Goal: Find specific page/section: Find specific page/section

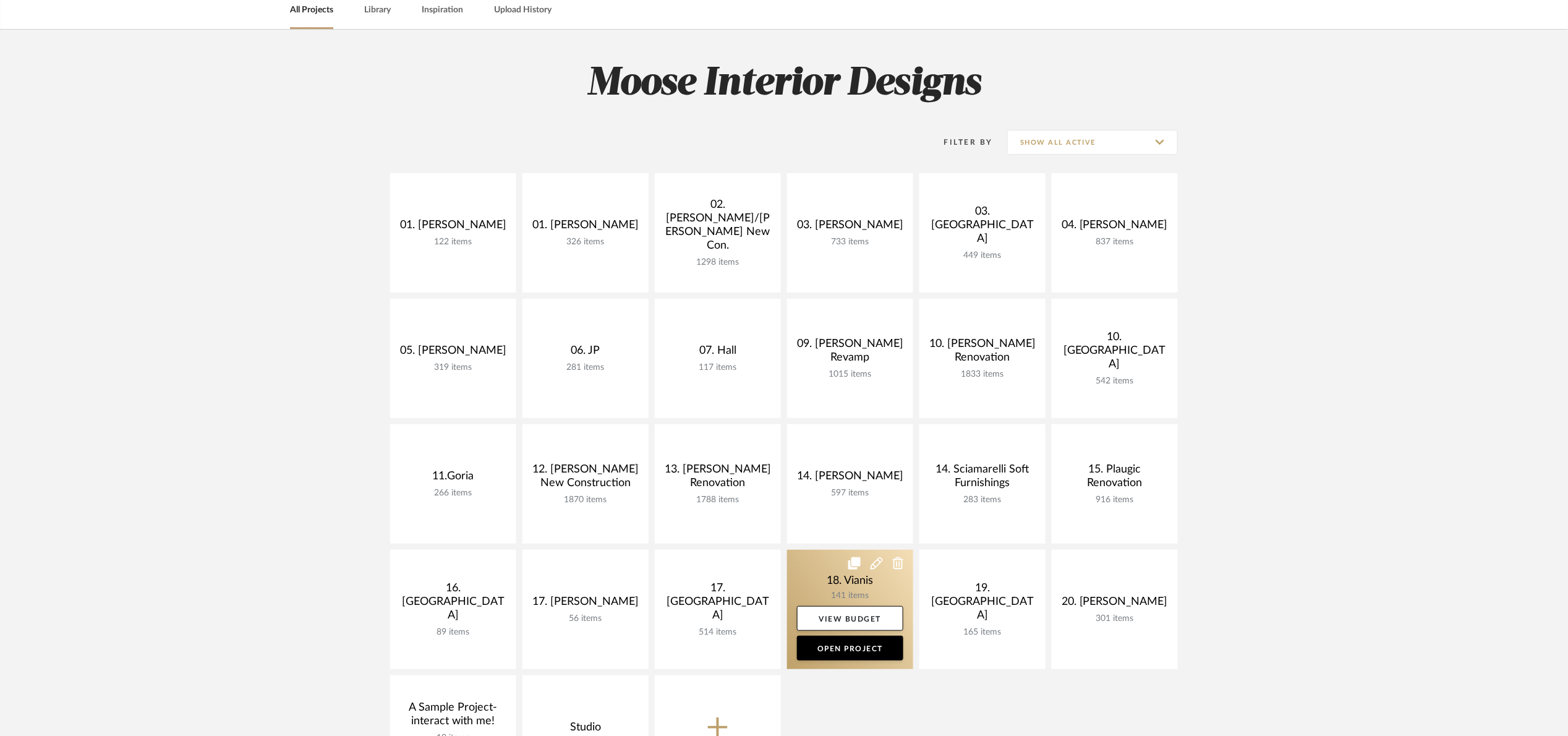
scroll to position [278, 0]
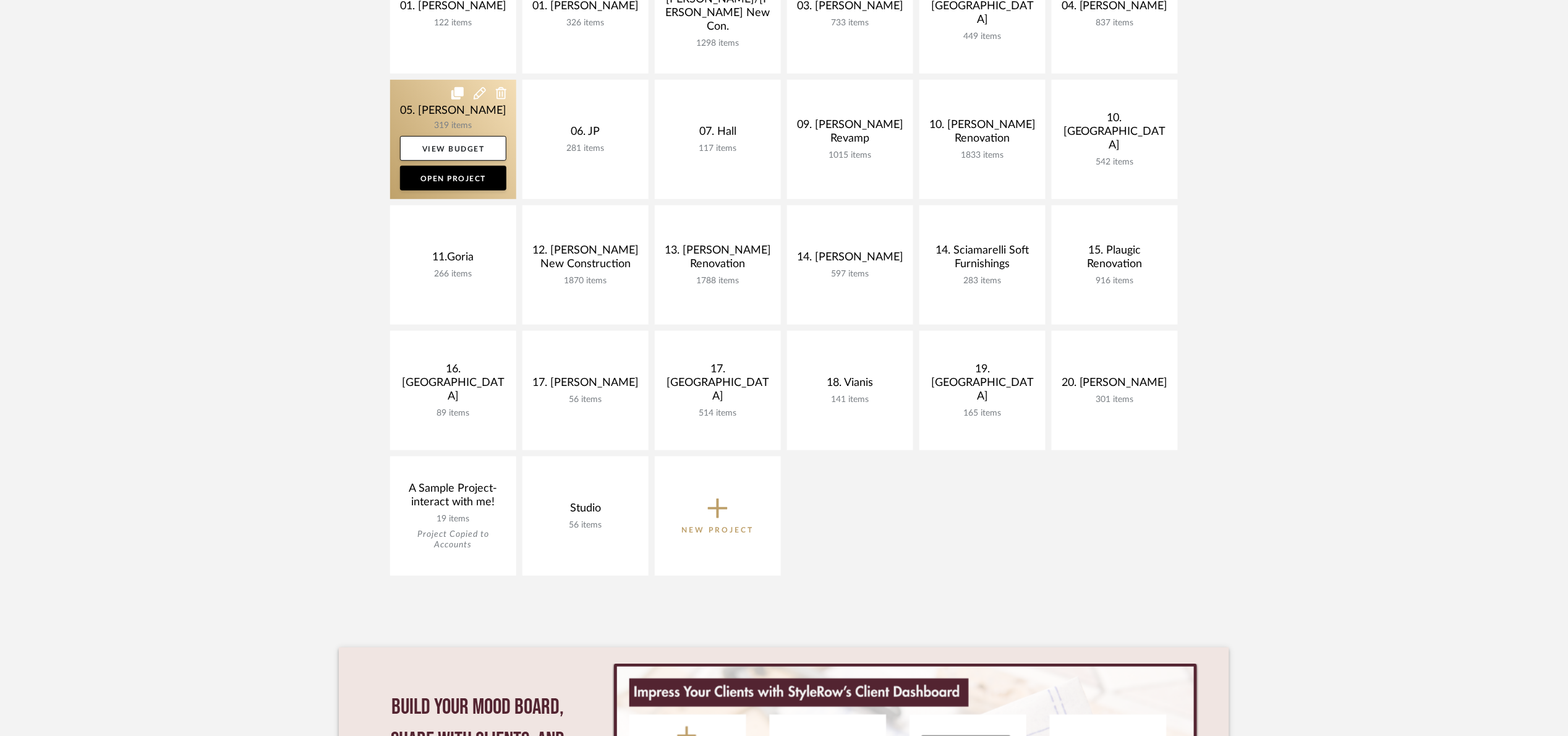
click at [405, 105] on link at bounding box center [453, 140] width 126 height 120
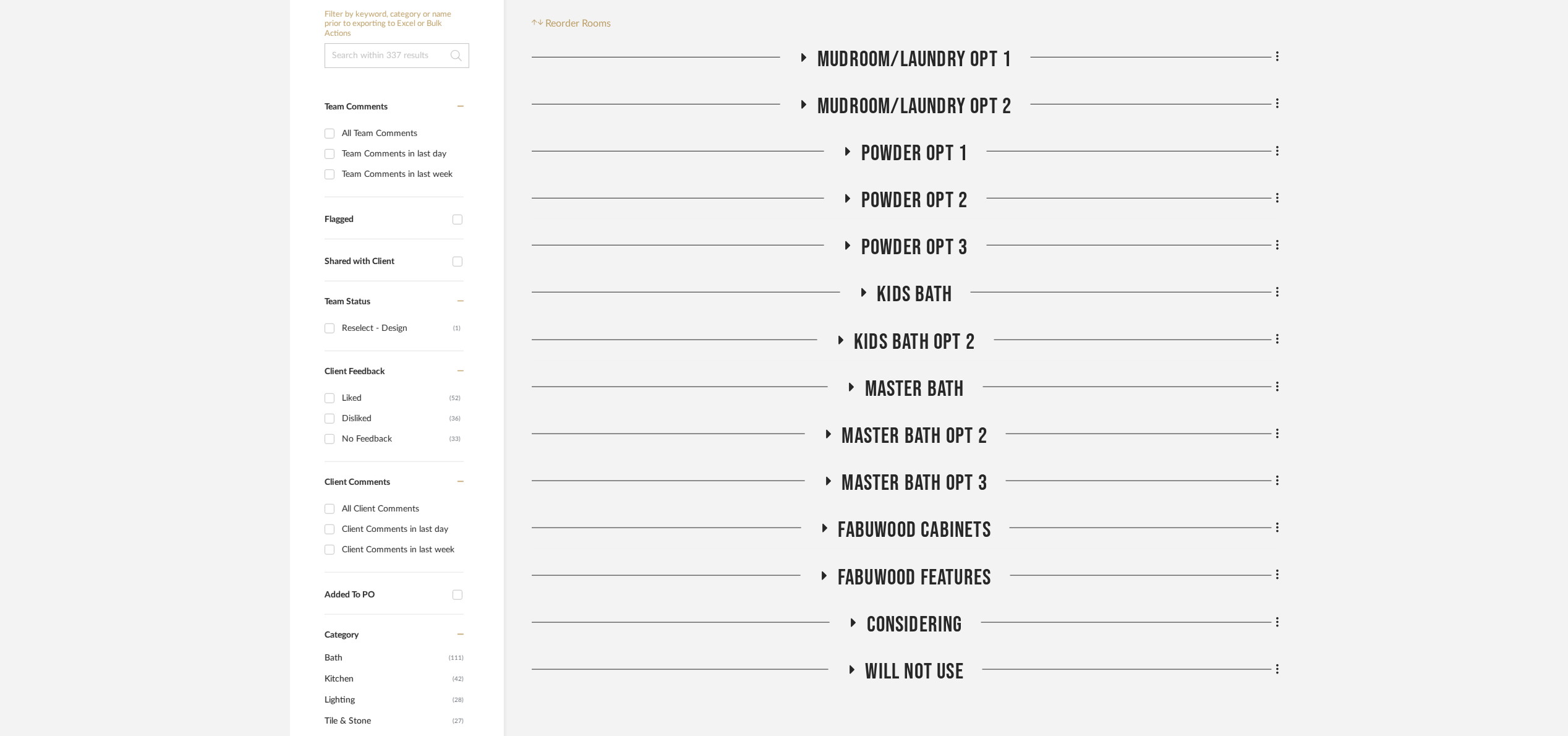
scroll to position [278, 0]
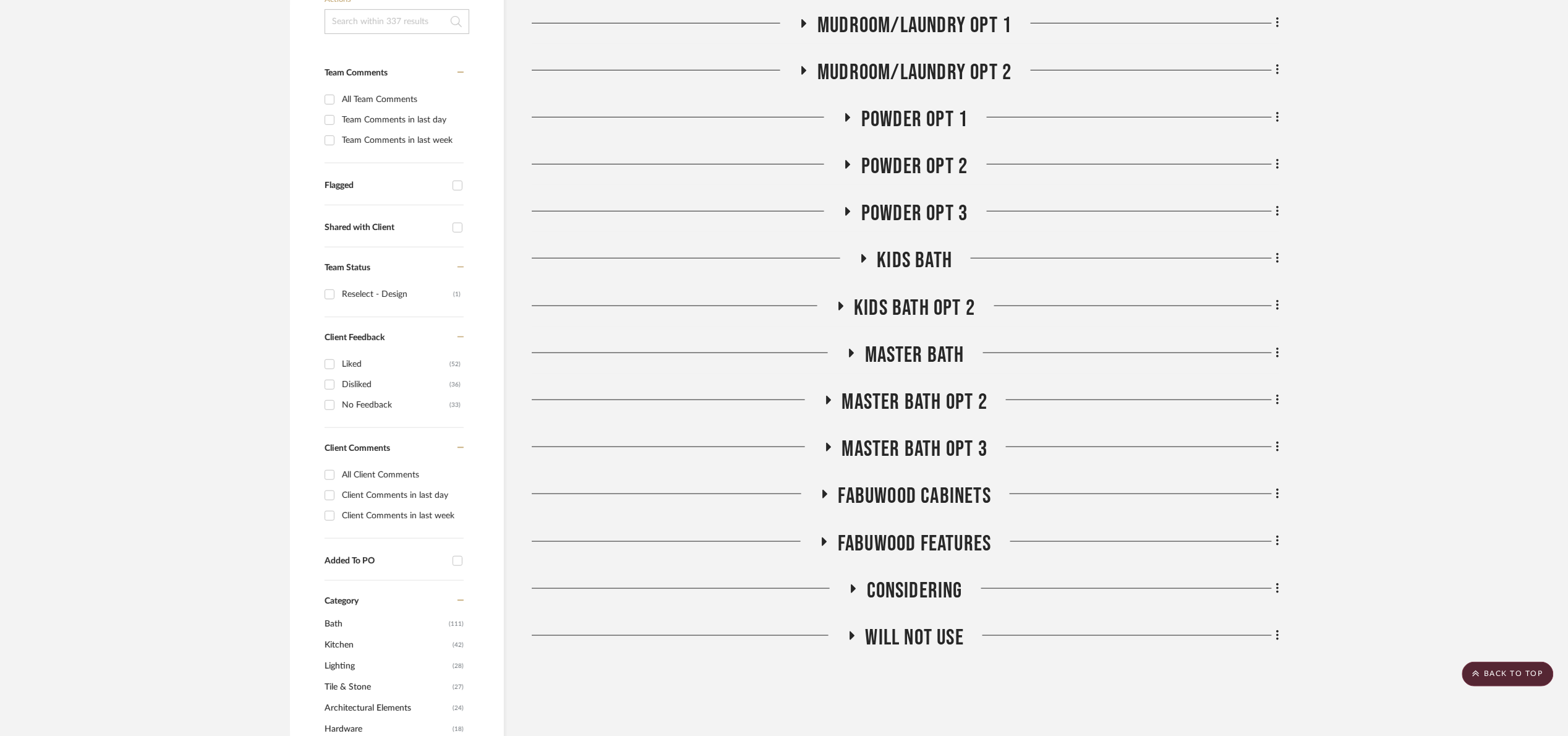
click at [931, 347] on span "Master Bath" at bounding box center [915, 356] width 100 height 27
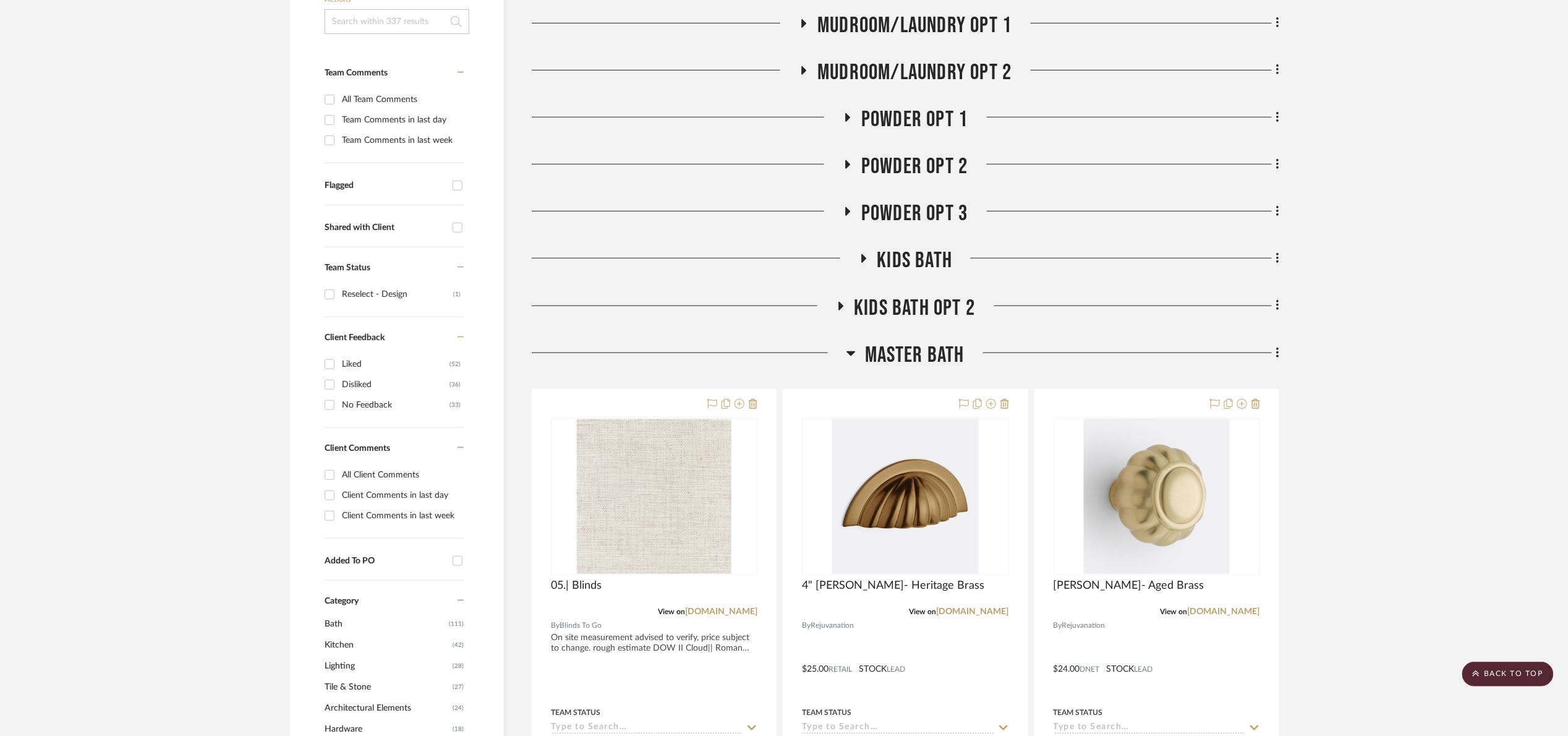
click at [931, 349] on span "Master Bath" at bounding box center [915, 356] width 100 height 27
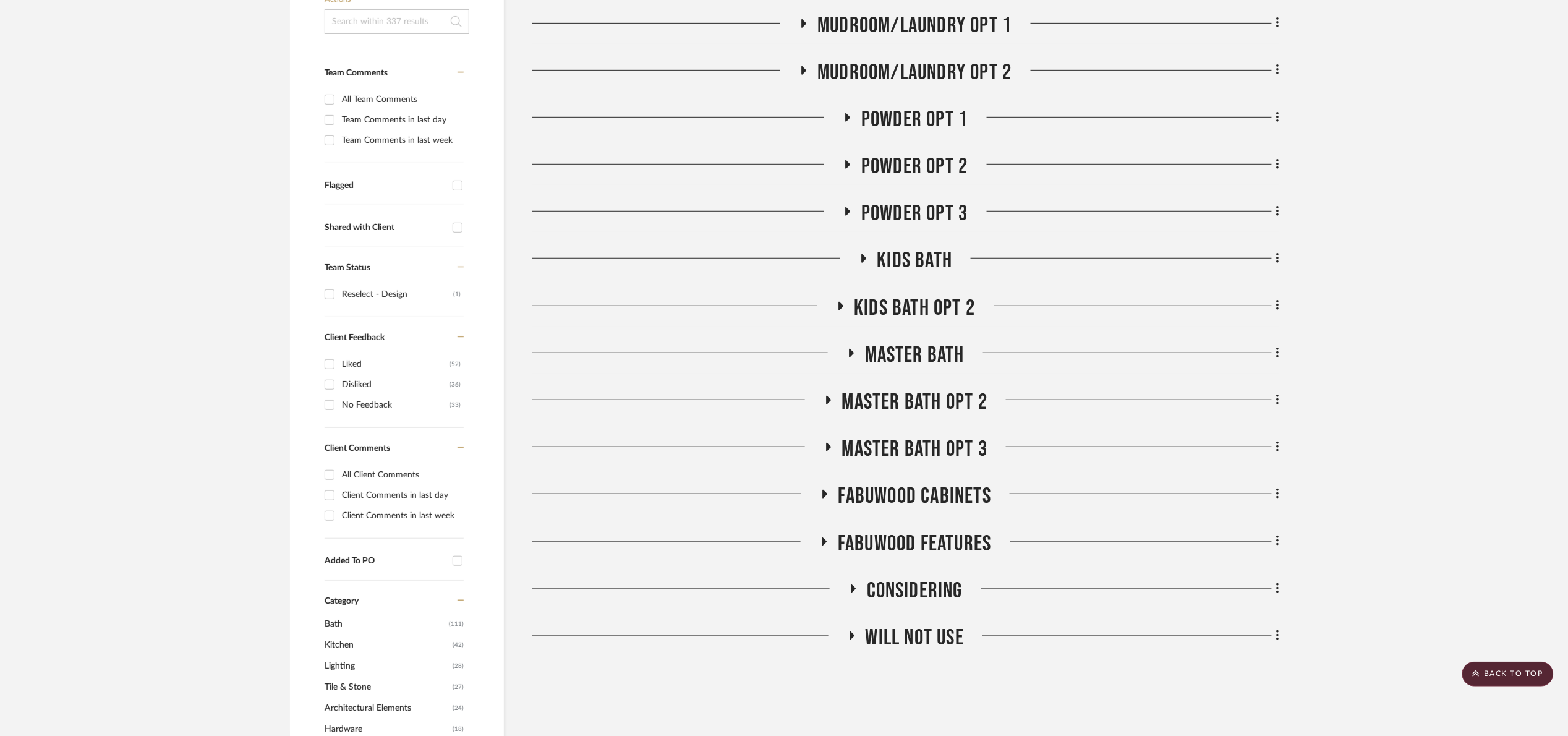
click at [930, 404] on span "Master Bath Opt 2" at bounding box center [914, 403] width 145 height 27
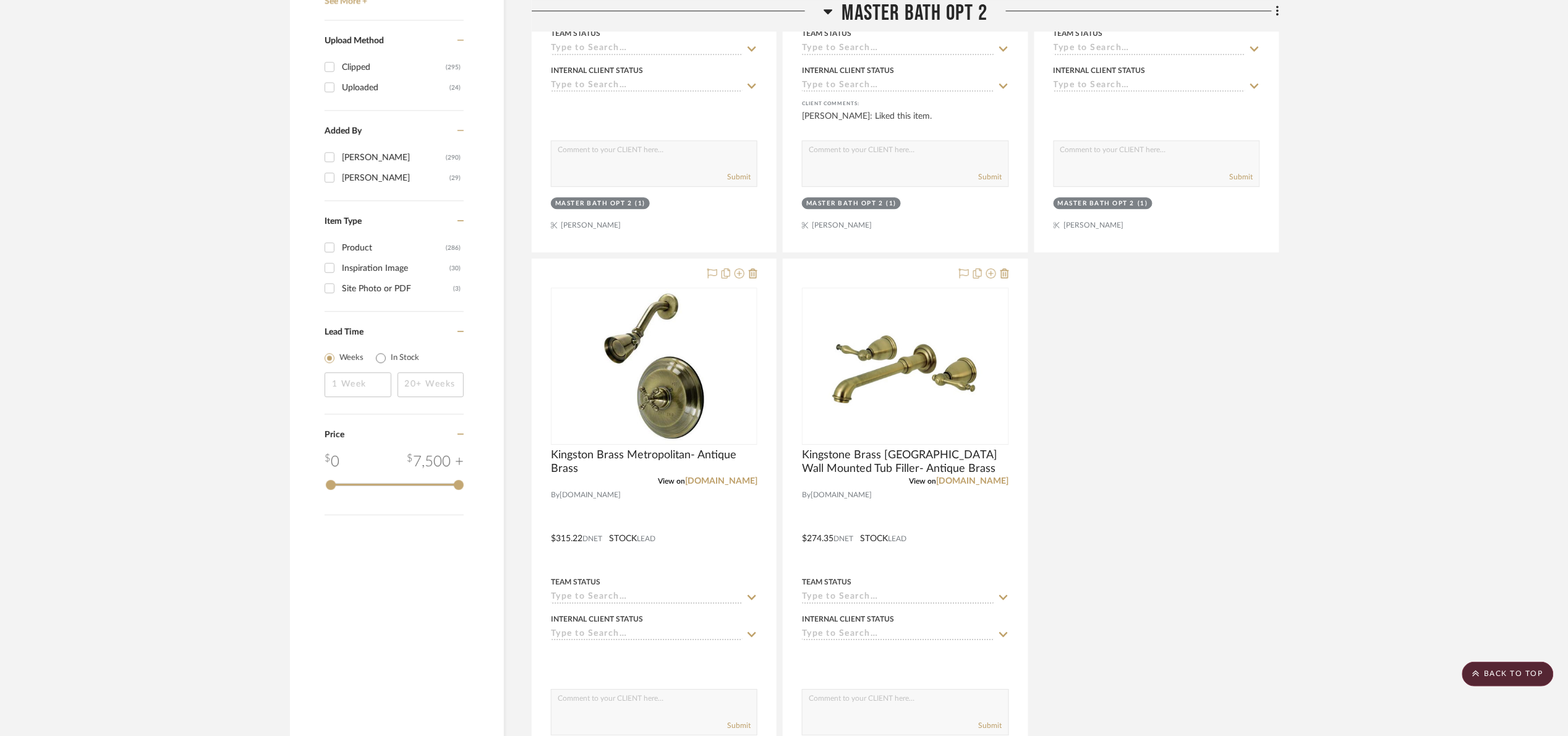
scroll to position [1856, 0]
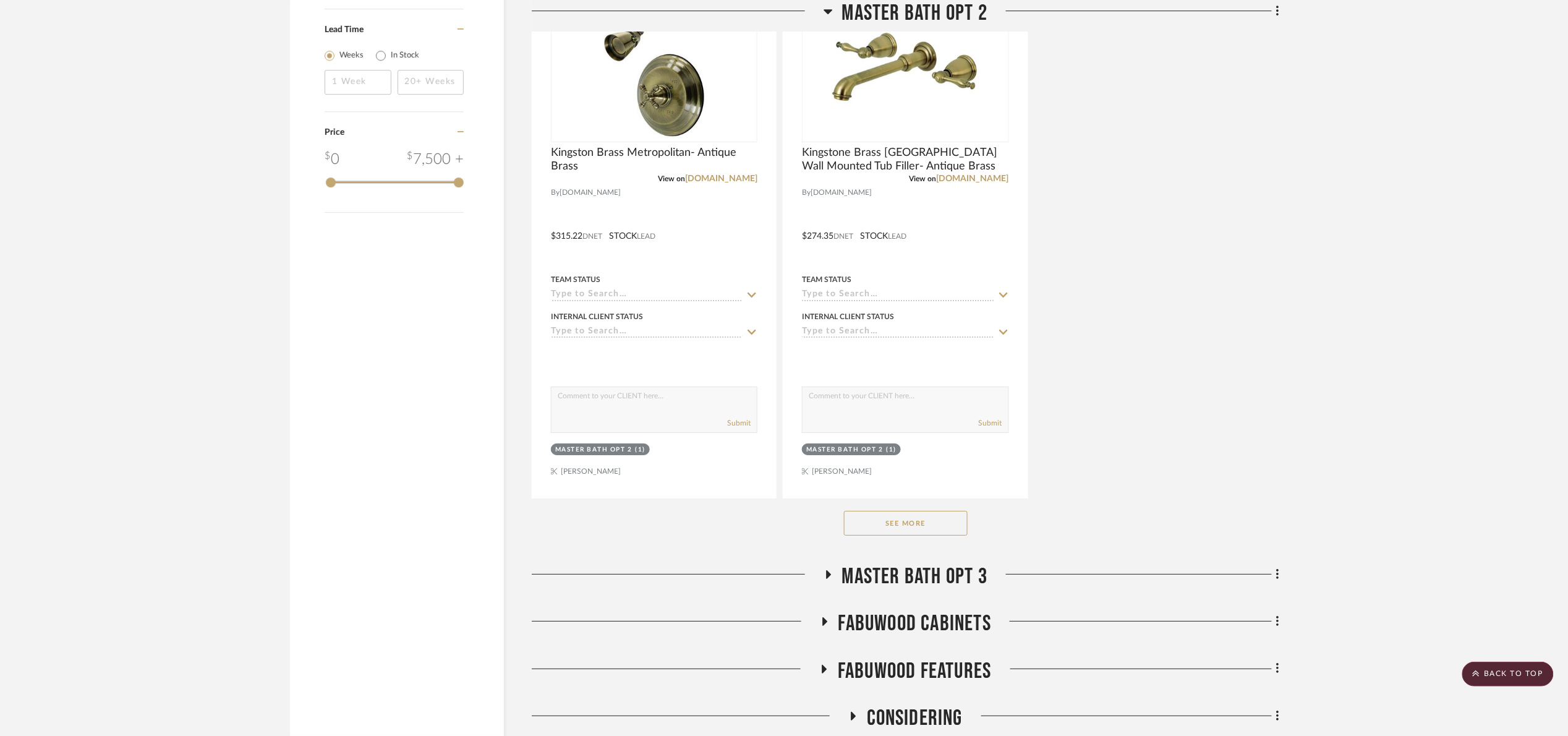
click at [934, 522] on button "See More" at bounding box center [905, 522] width 123 height 24
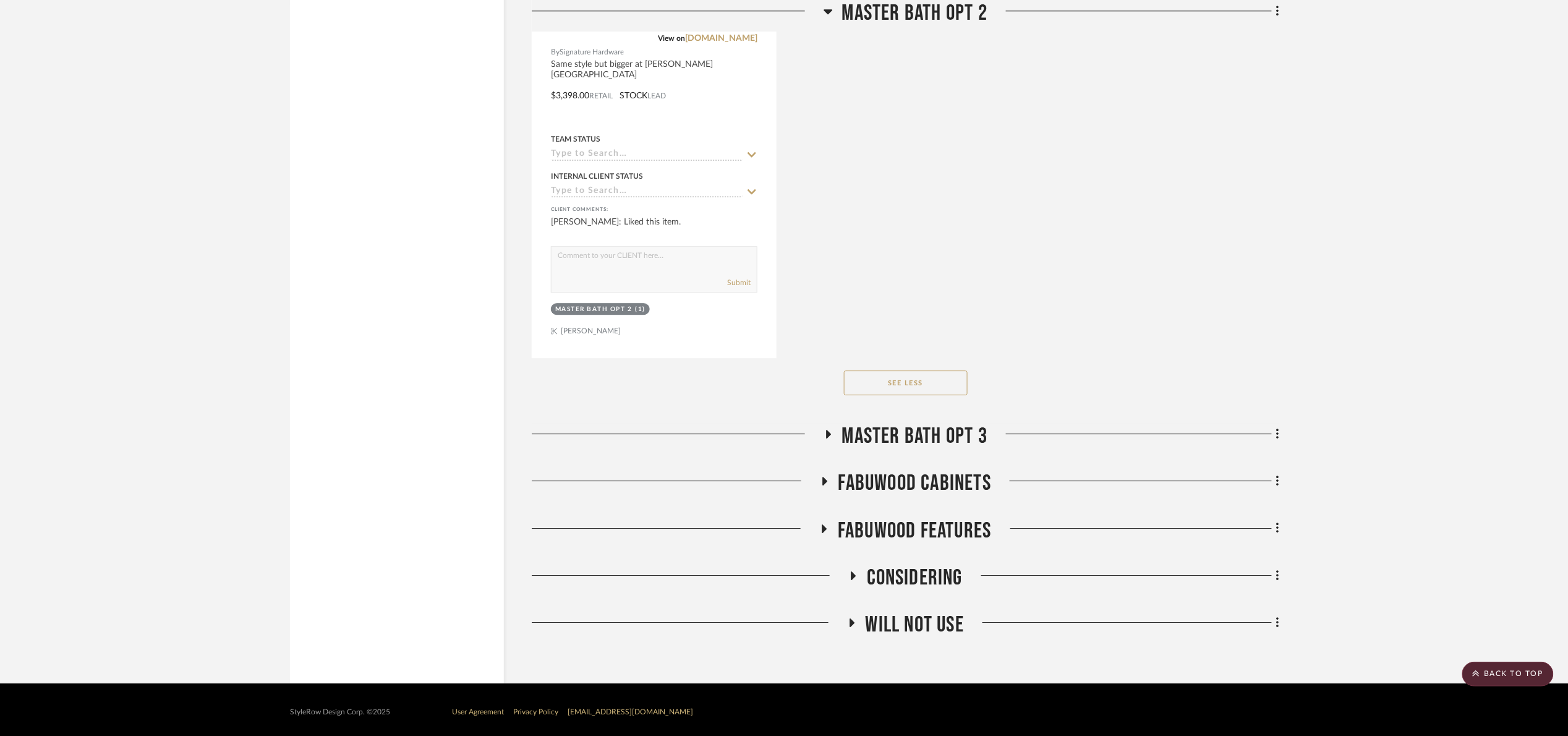
scroll to position [3657, 0]
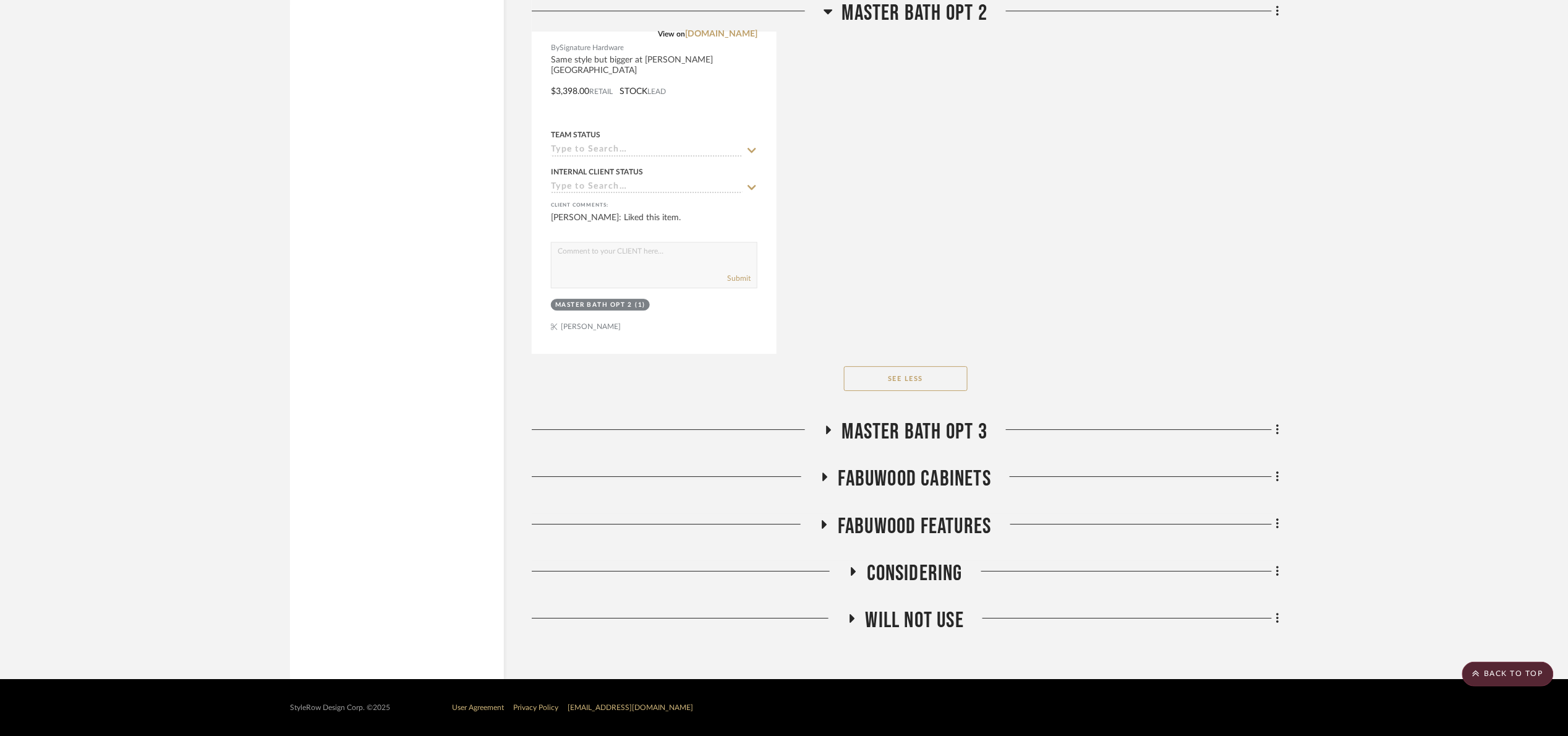
drag, startPoint x: 938, startPoint y: 441, endPoint x: 988, endPoint y: 406, distance: 61.0
click at [938, 441] on span "Master Bath Opt 3" at bounding box center [914, 432] width 145 height 27
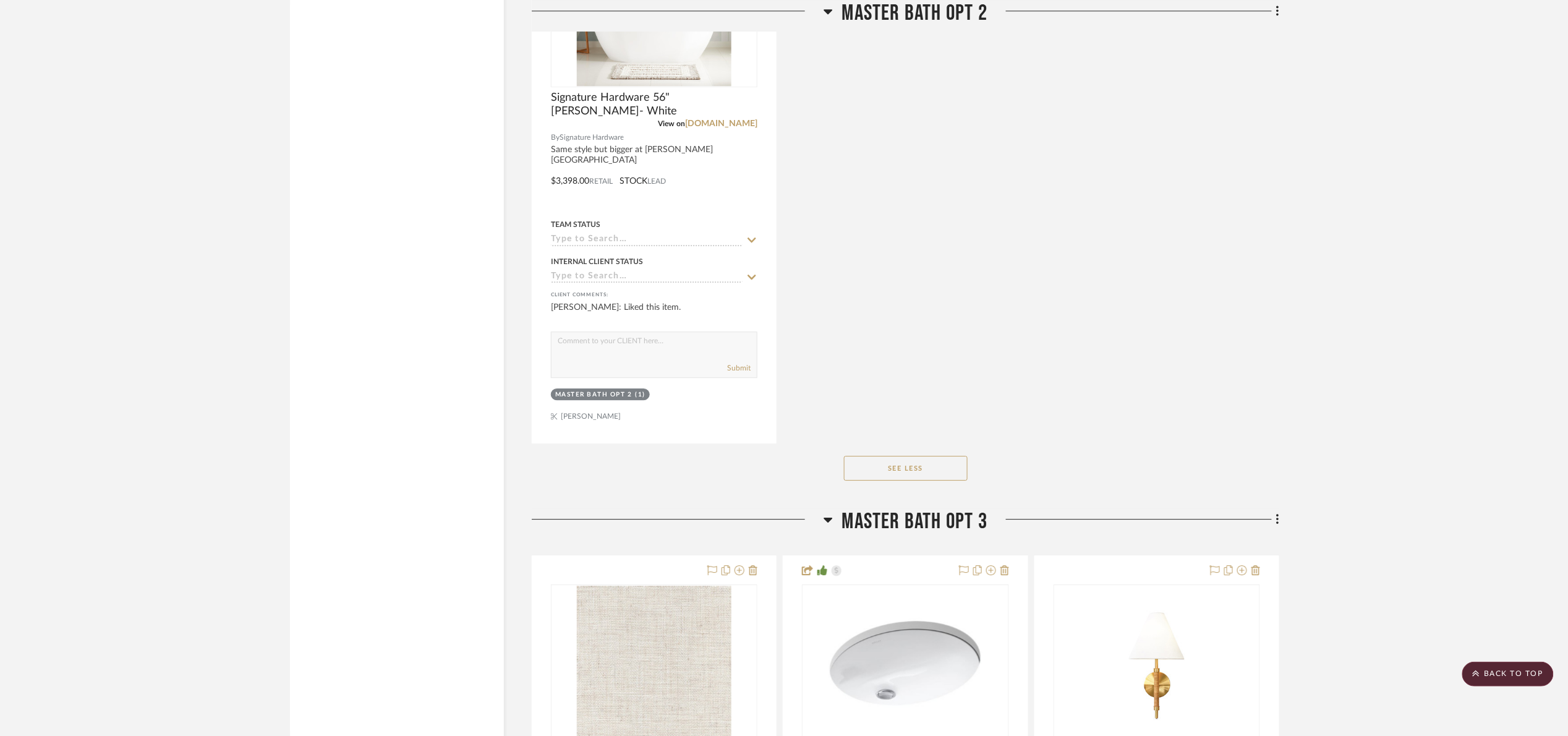
drag, startPoint x: 953, startPoint y: 524, endPoint x: 953, endPoint y: 510, distance: 14.0
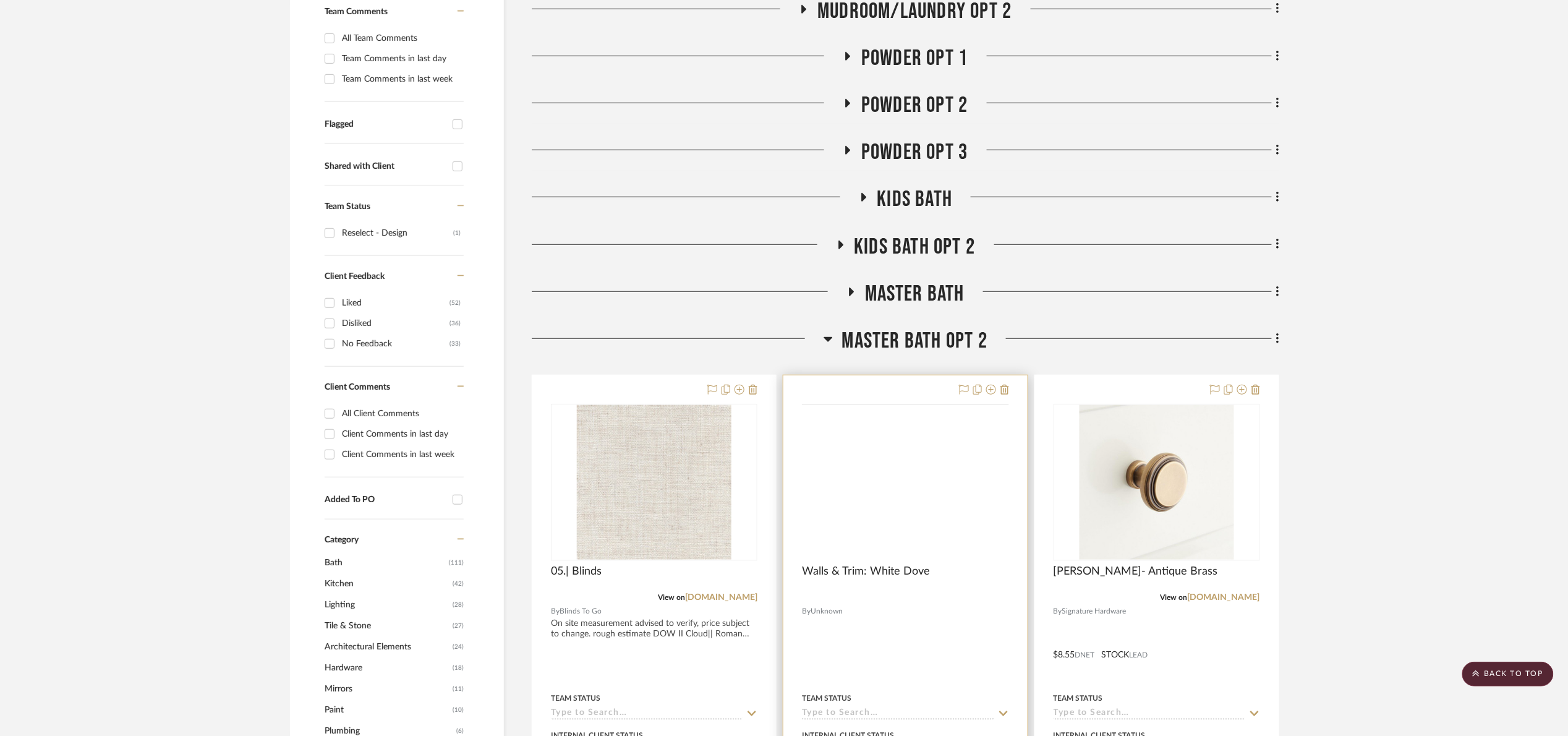
scroll to position [371, 0]
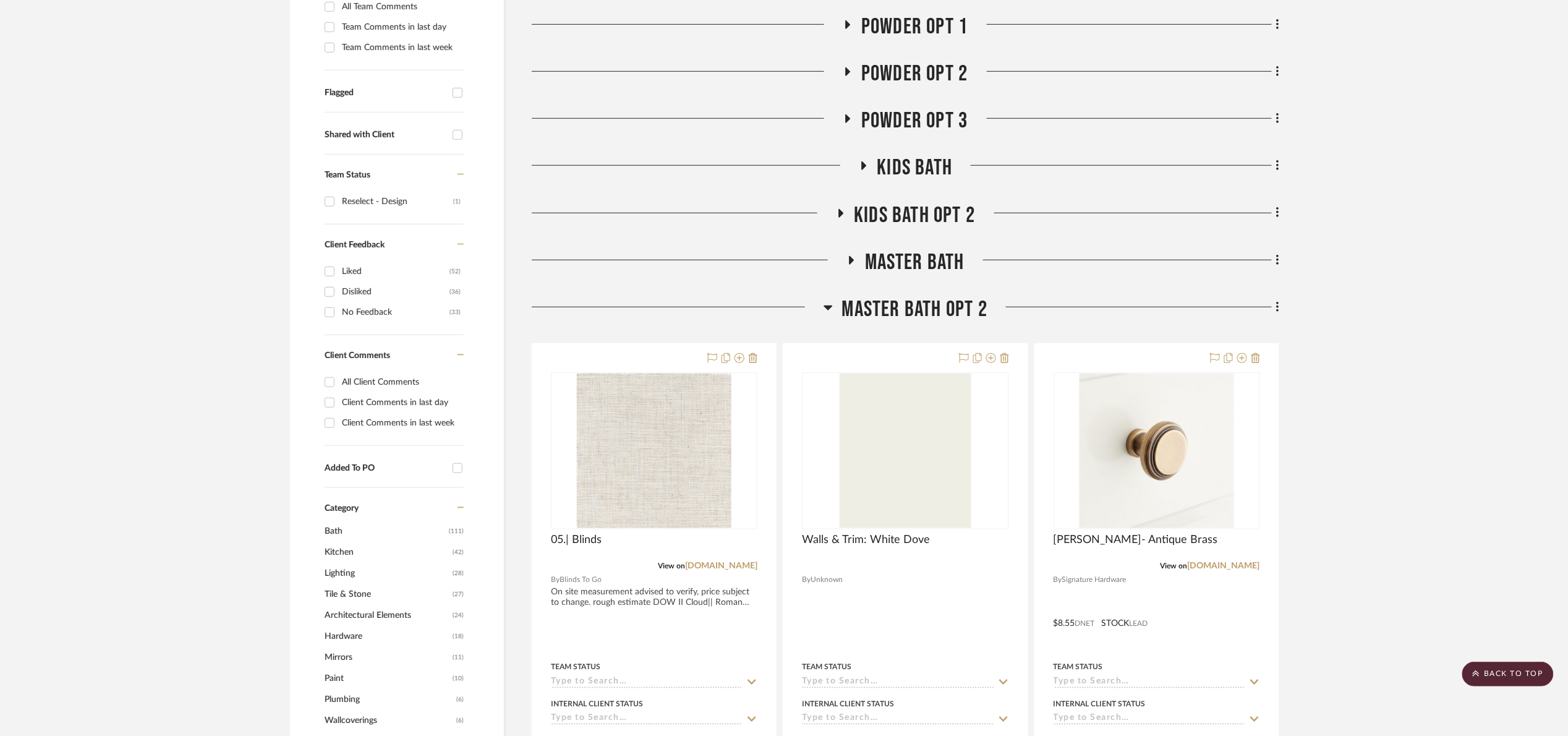
click at [904, 256] on span "Master Bath" at bounding box center [915, 263] width 100 height 27
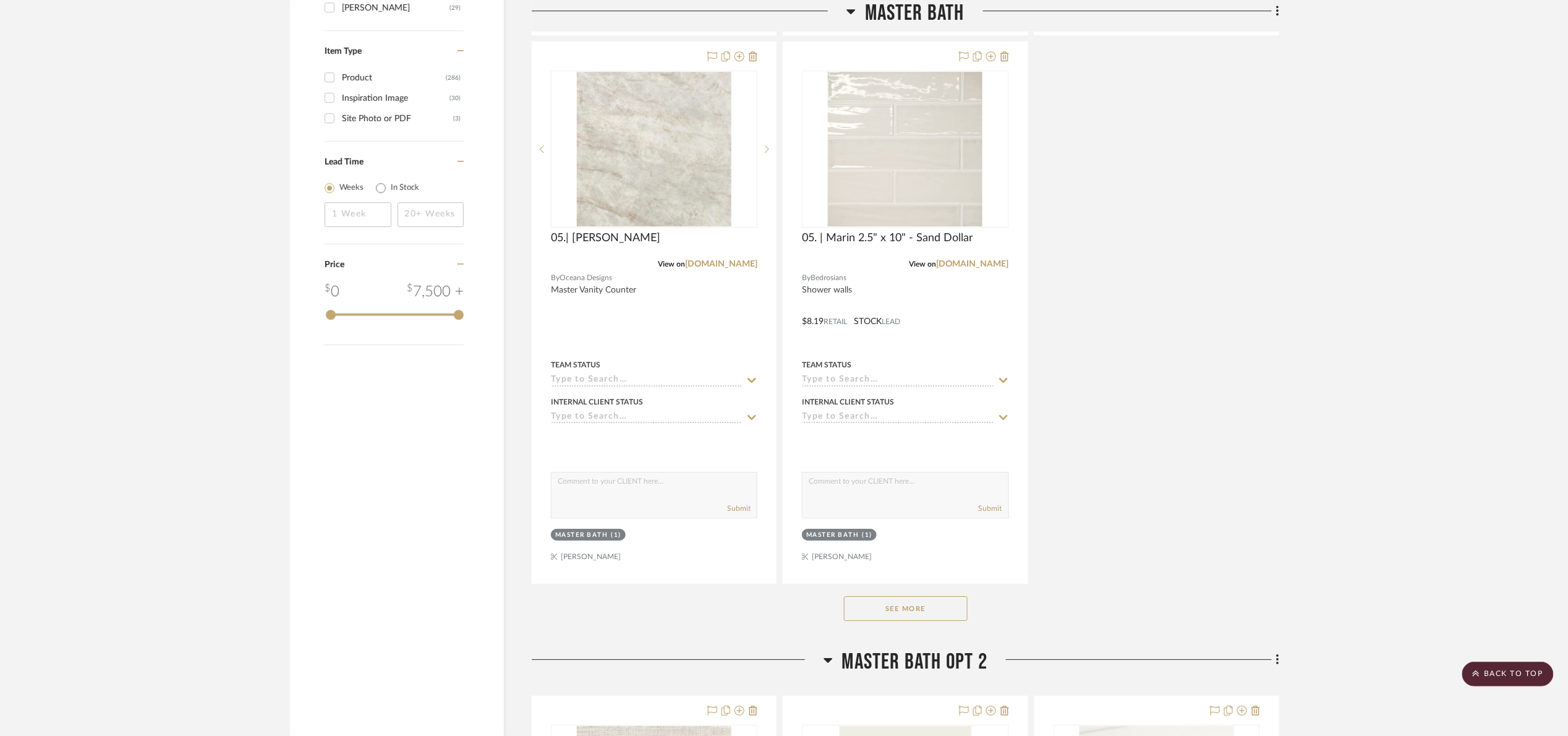
scroll to position [1577, 0]
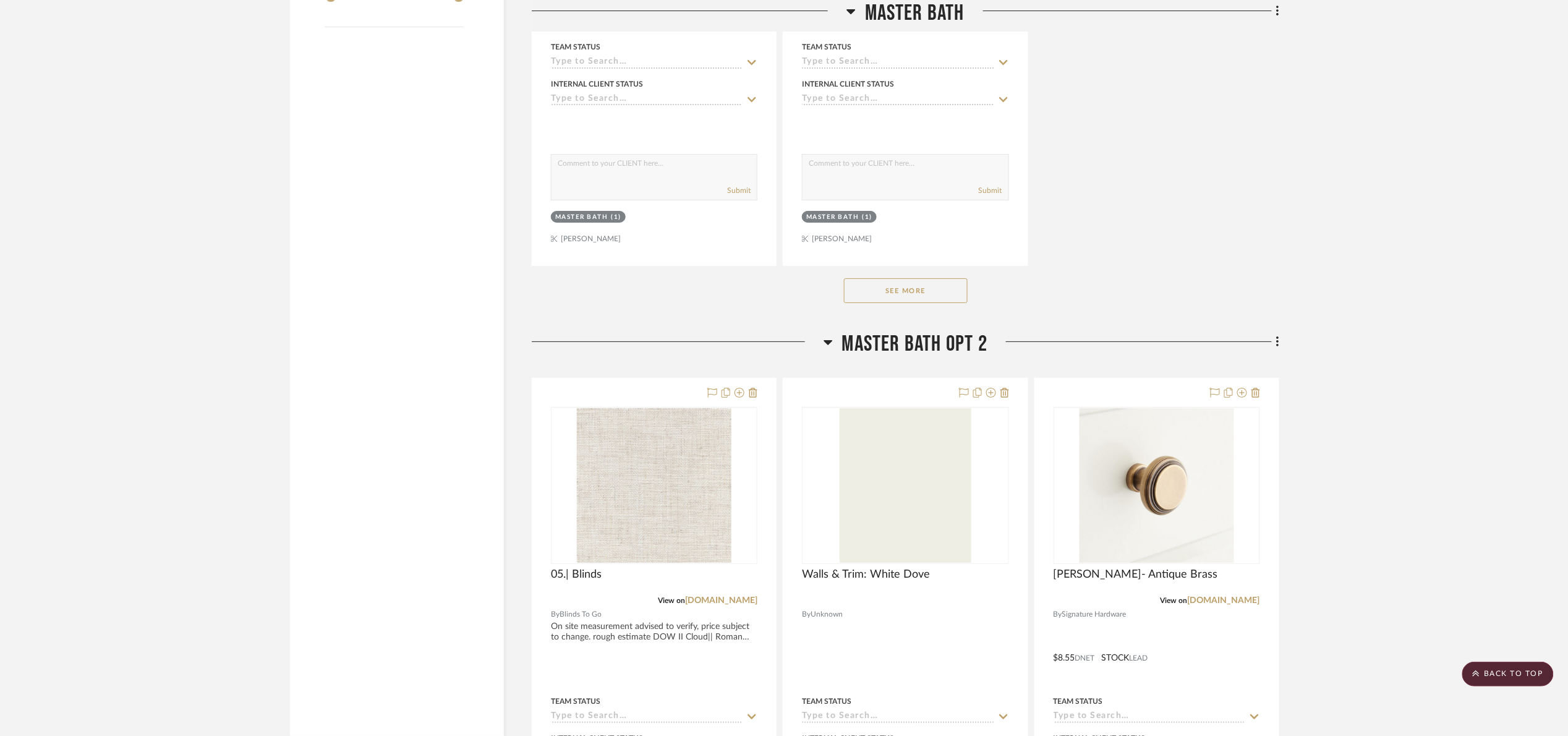
click at [938, 291] on button "See More" at bounding box center [905, 290] width 123 height 24
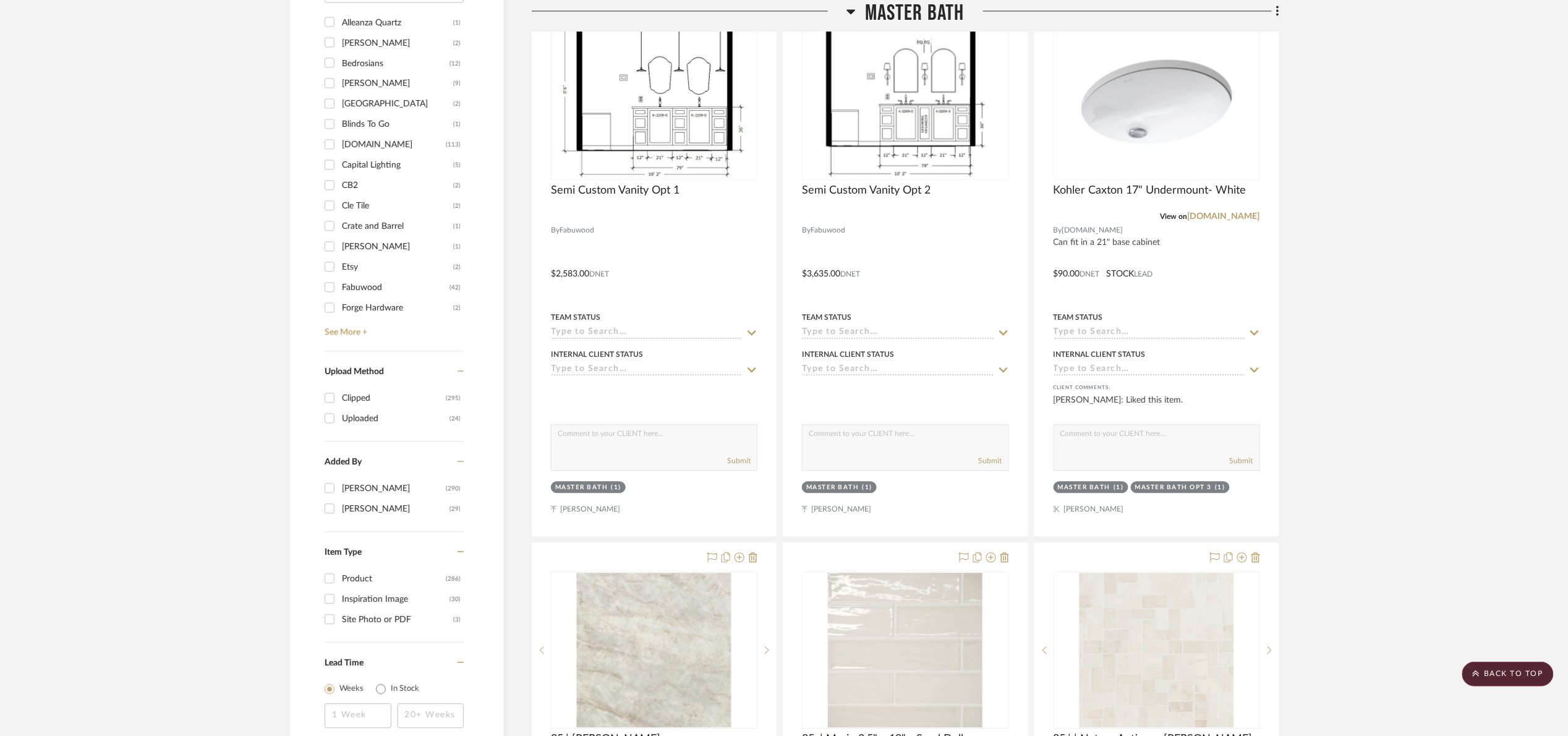
scroll to position [1206, 0]
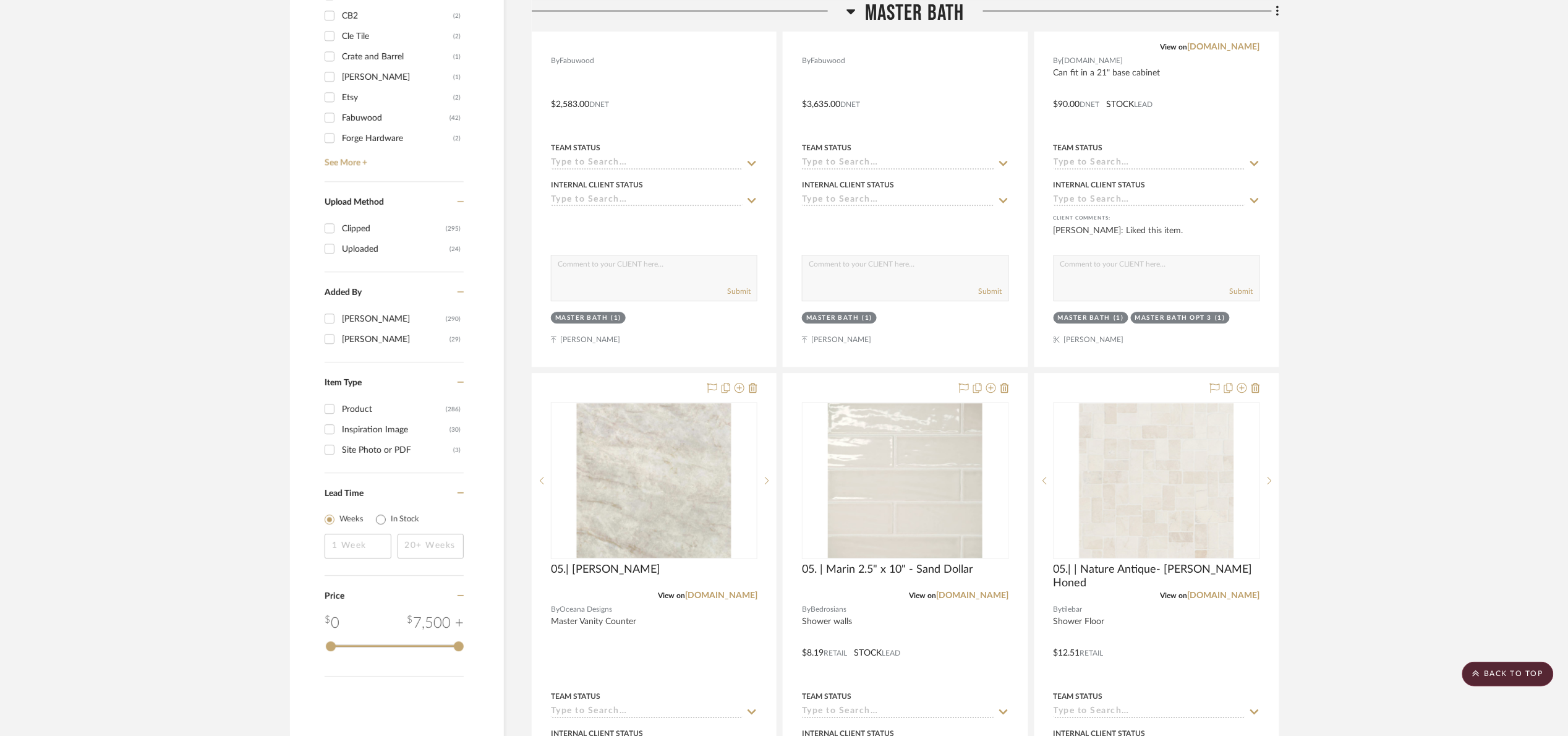
drag, startPoint x: 380, startPoint y: 432, endPoint x: 393, endPoint y: 425, distance: 14.8
click at [380, 432] on div "Inspiration Image" at bounding box center [395, 430] width 107 height 20
click at [340, 432] on input "Inspiration Image (30)" at bounding box center [330, 430] width 20 height 20
checkbox input "true"
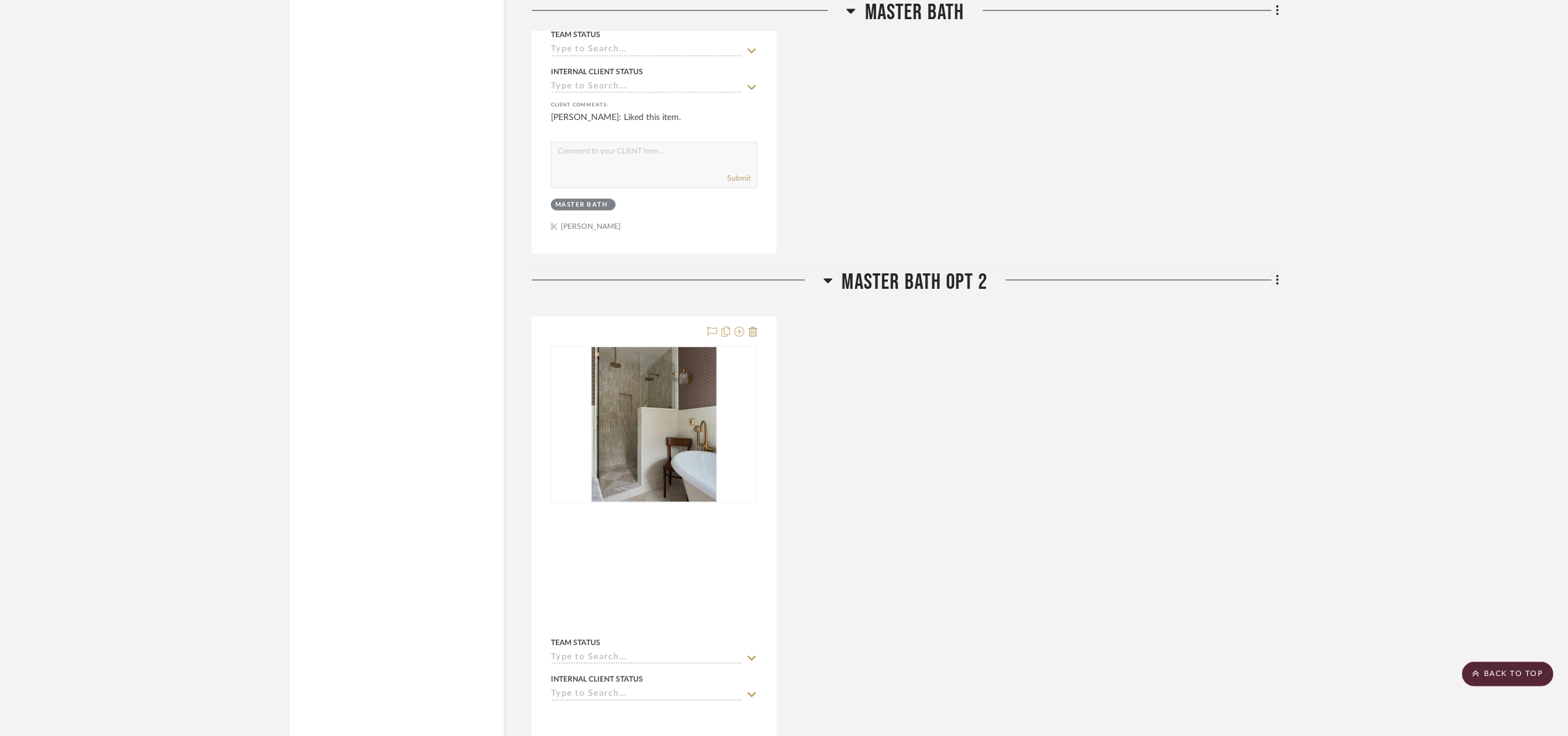
scroll to position [587, 0]
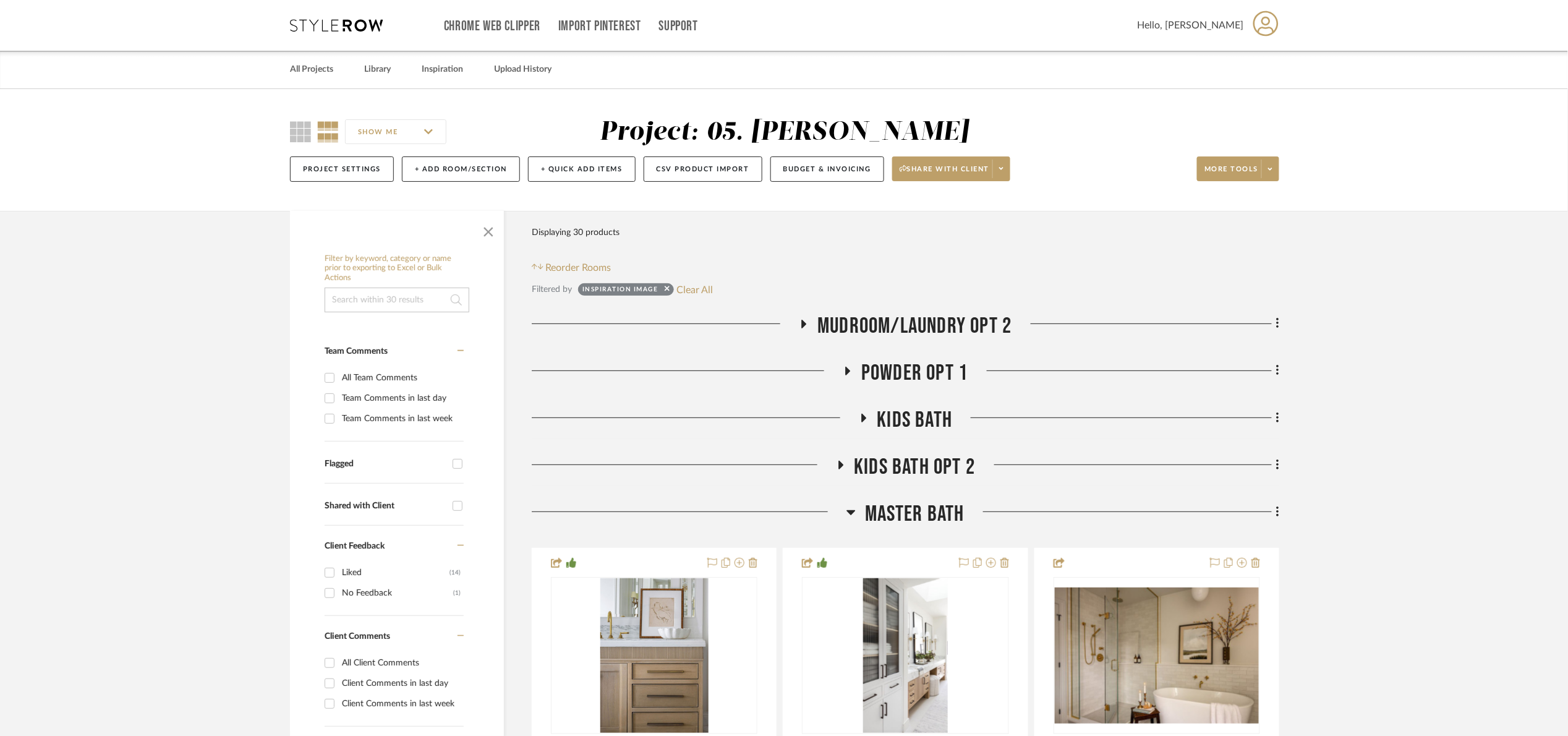
click at [950, 474] on span "Kids Bath Opt 2" at bounding box center [915, 468] width 122 height 27
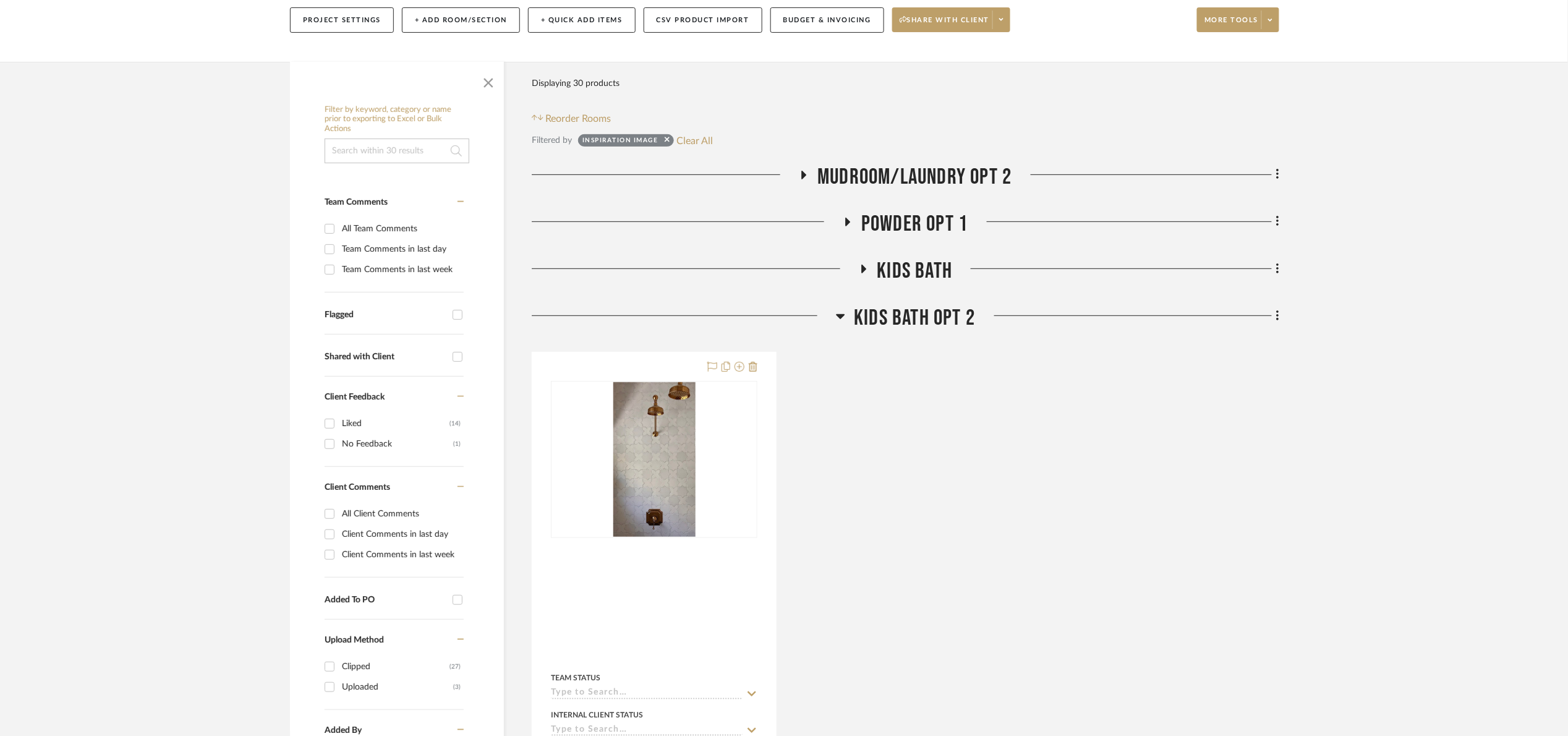
scroll to position [186, 0]
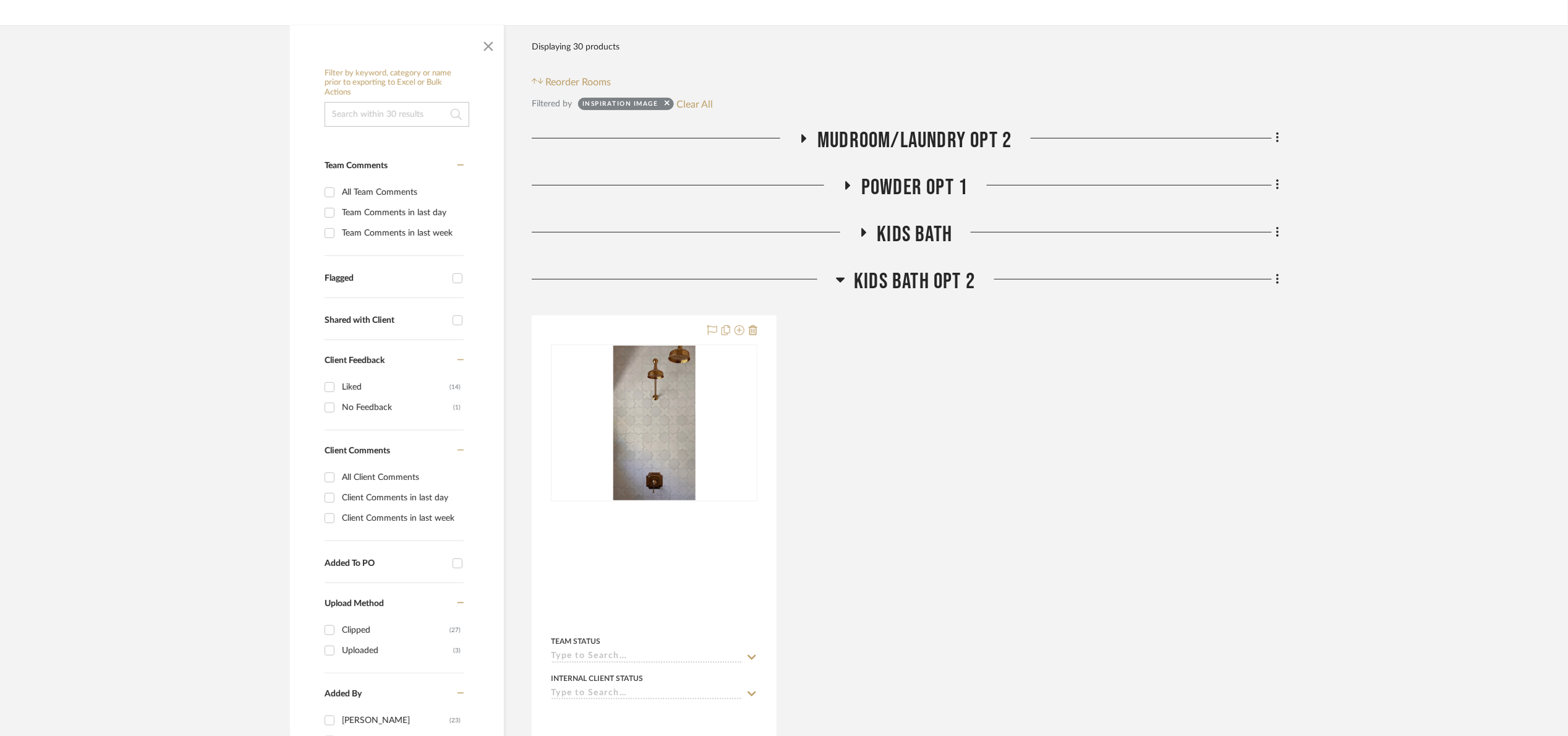
click at [954, 284] on span "Kids Bath Opt 2" at bounding box center [915, 282] width 122 height 27
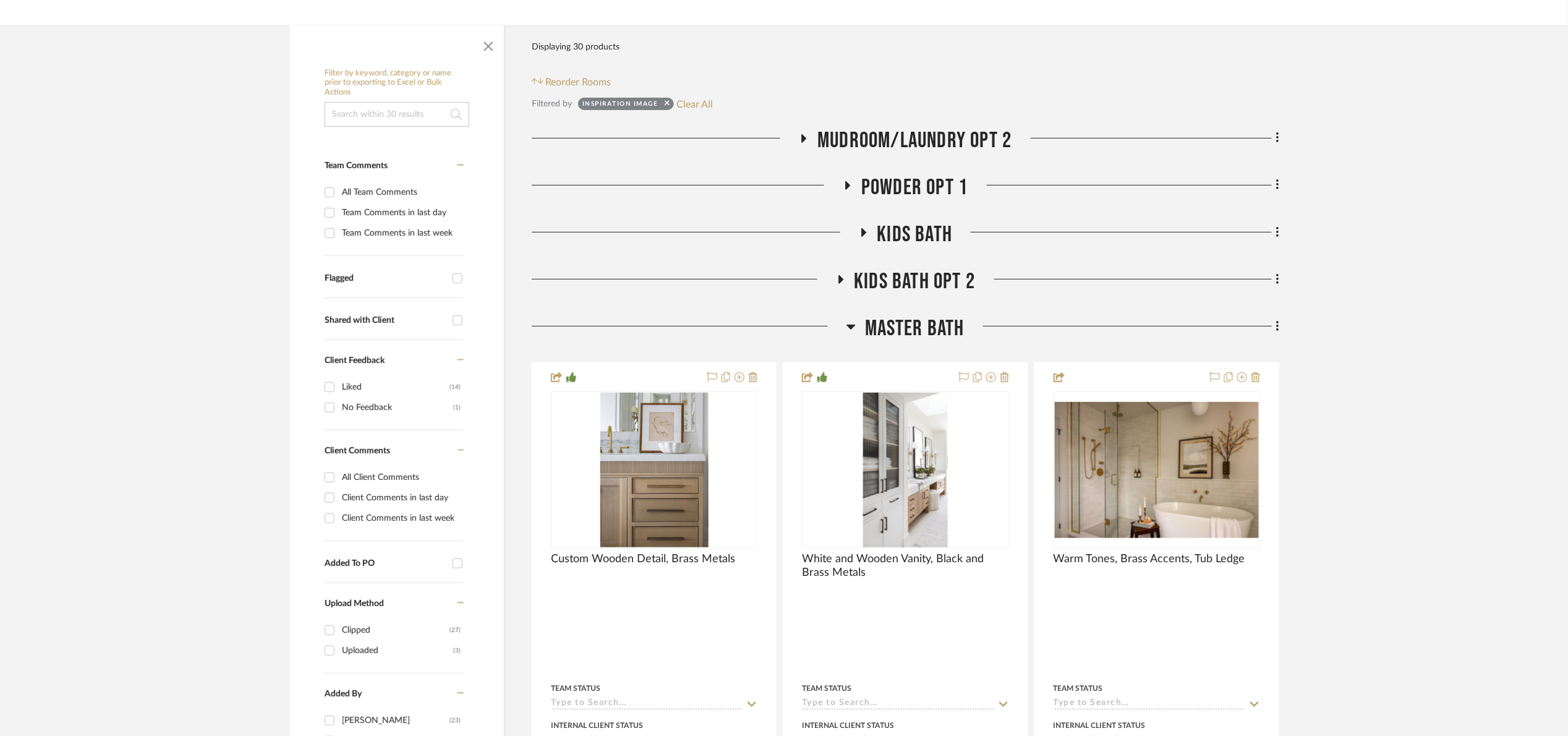
click at [914, 239] on span "Kids Bath" at bounding box center [915, 235] width 76 height 27
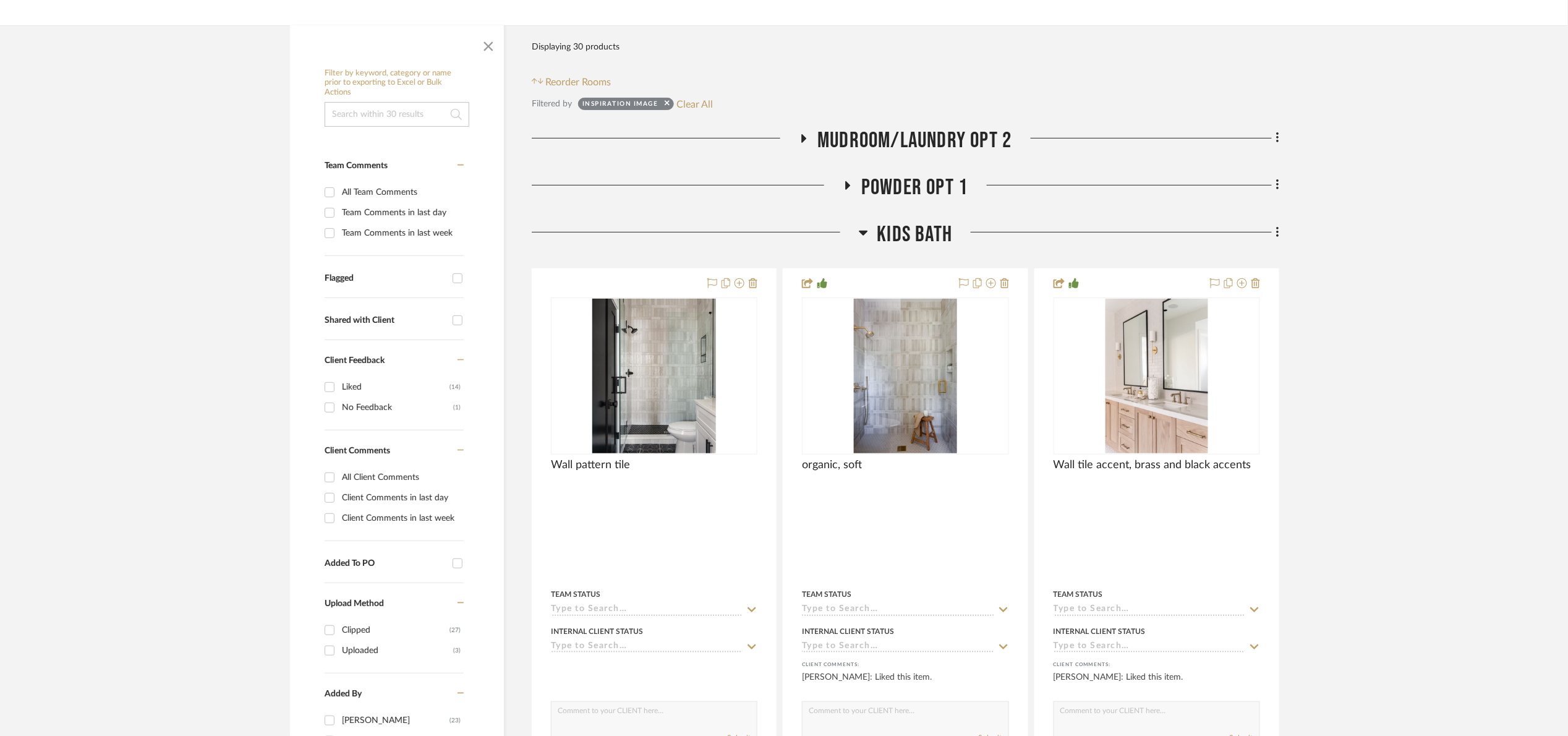
click at [914, 239] on span "Kids Bath" at bounding box center [915, 235] width 76 height 27
